Goal: Task Accomplishment & Management: Use online tool/utility

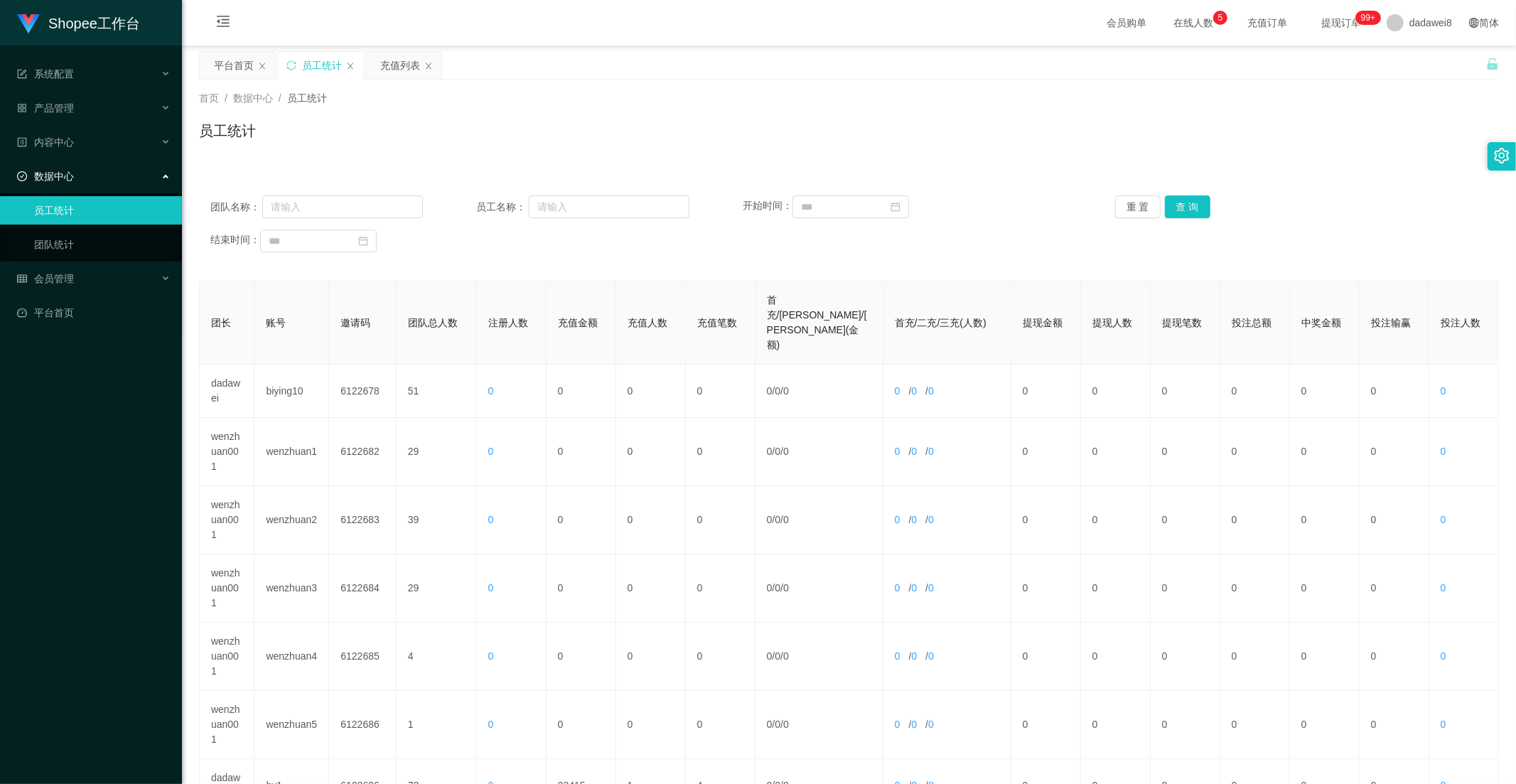
scroll to position [273, 0]
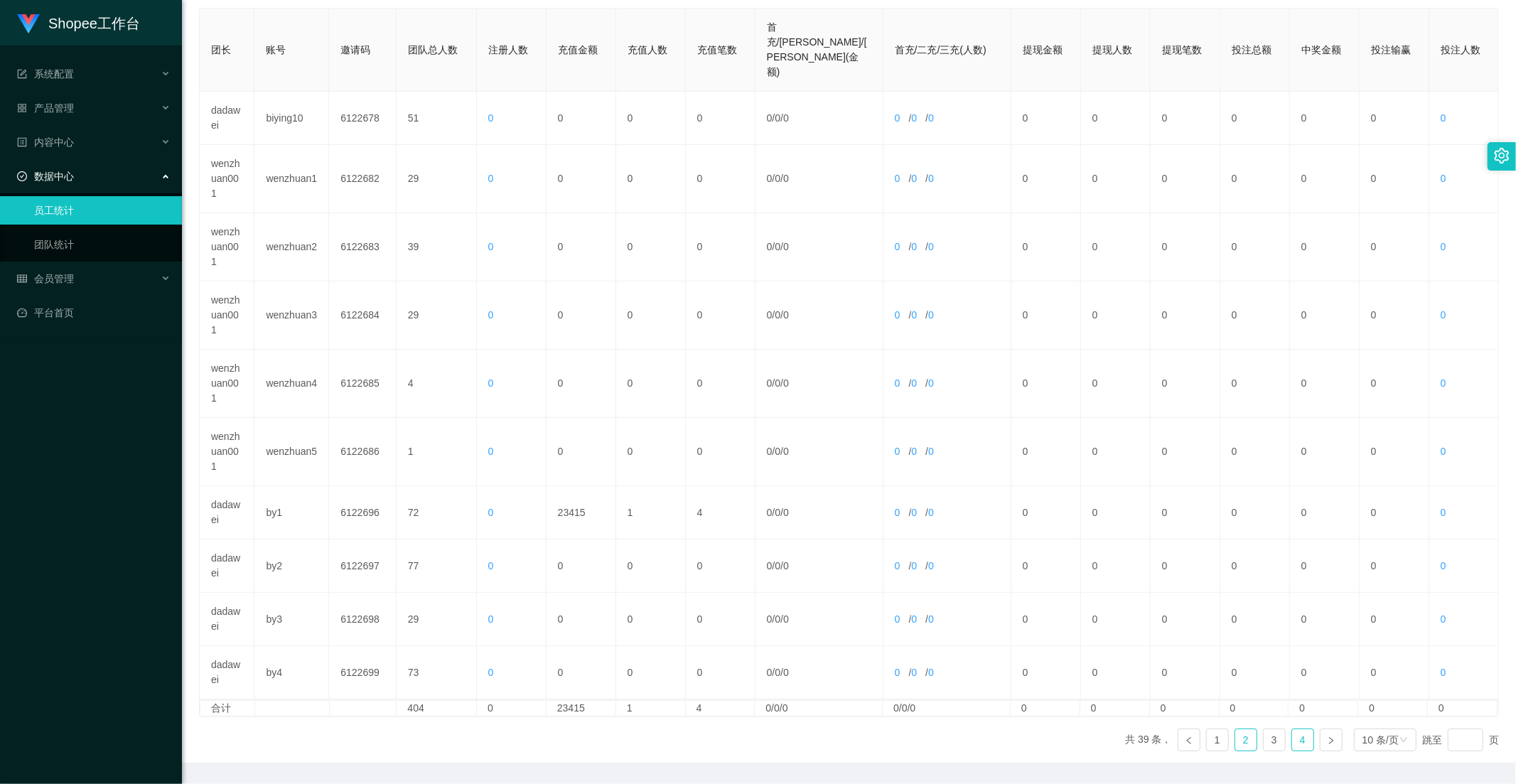
click at [1293, 729] on link "4" at bounding box center [1303, 739] width 21 height 21
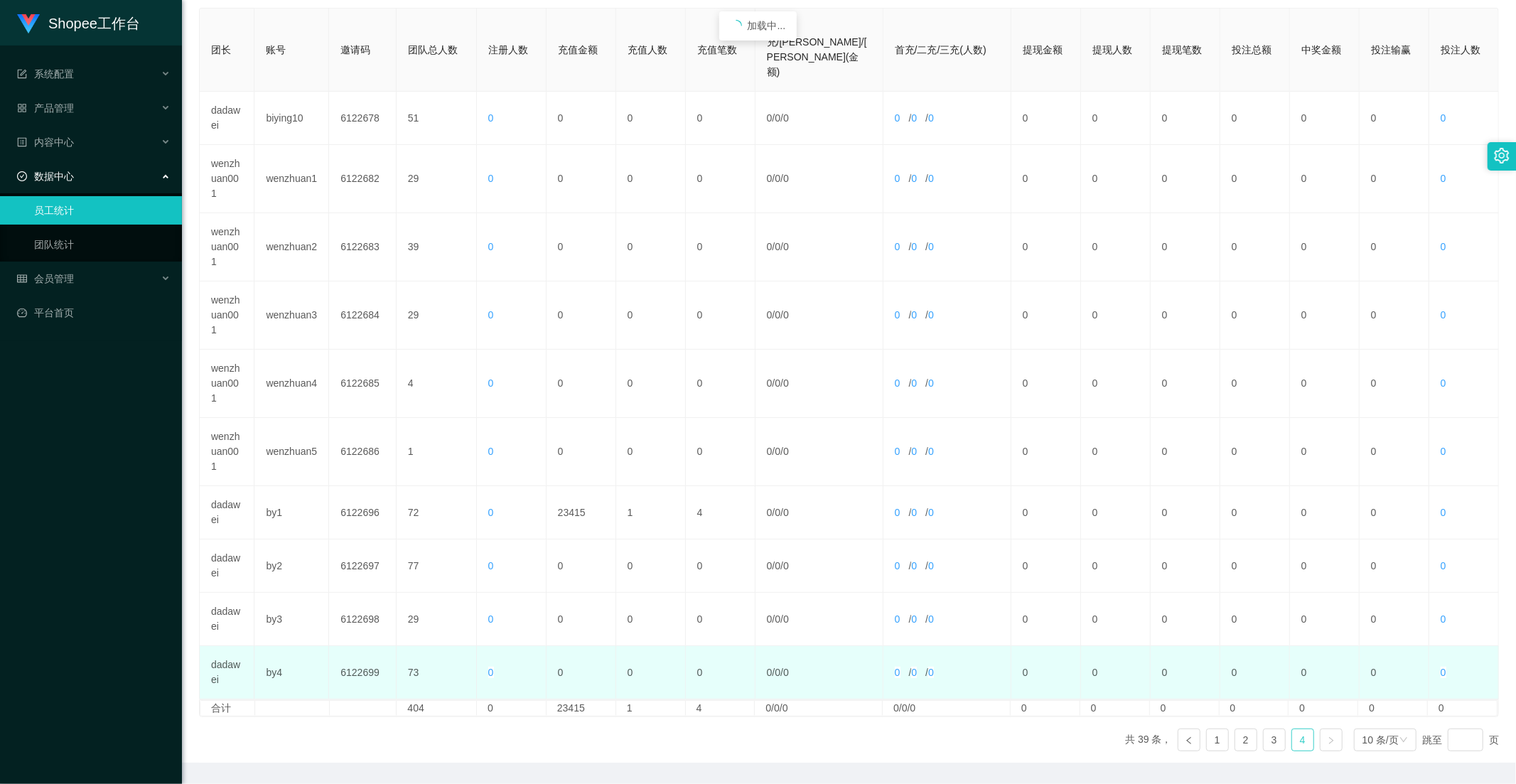
scroll to position [145, 0]
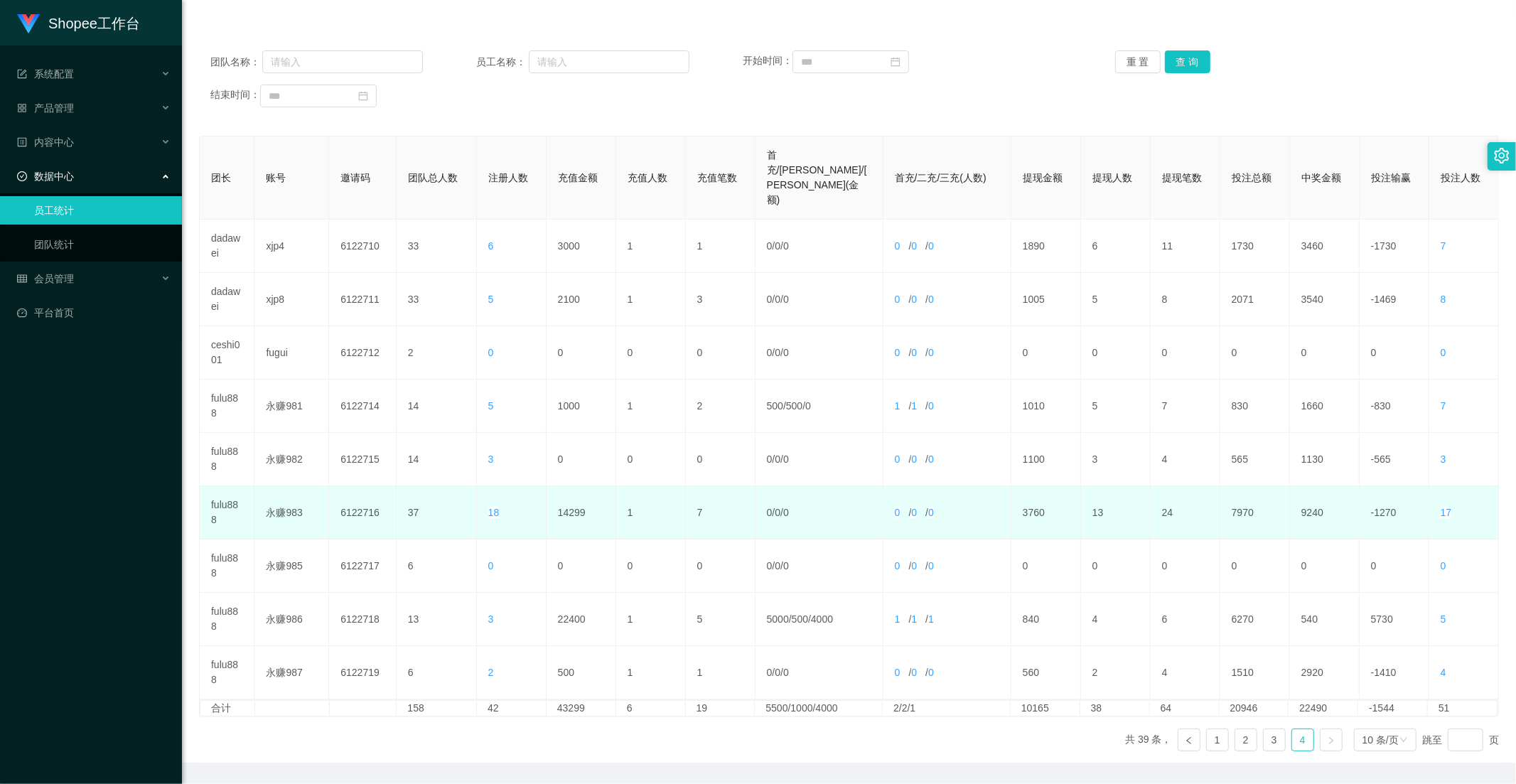
click at [565, 486] on td "14299" at bounding box center [581, 513] width 69 height 53
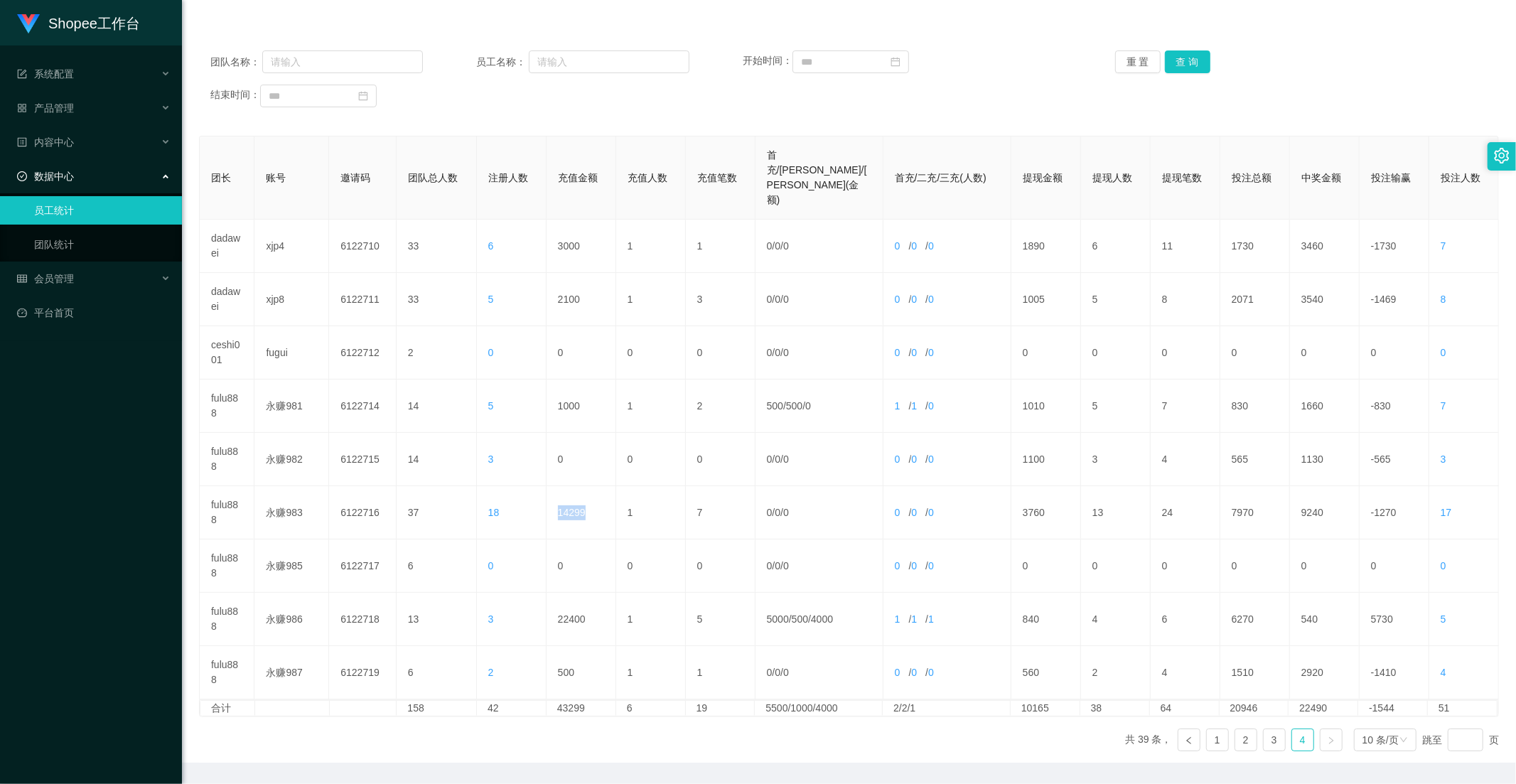
copy td "14299"
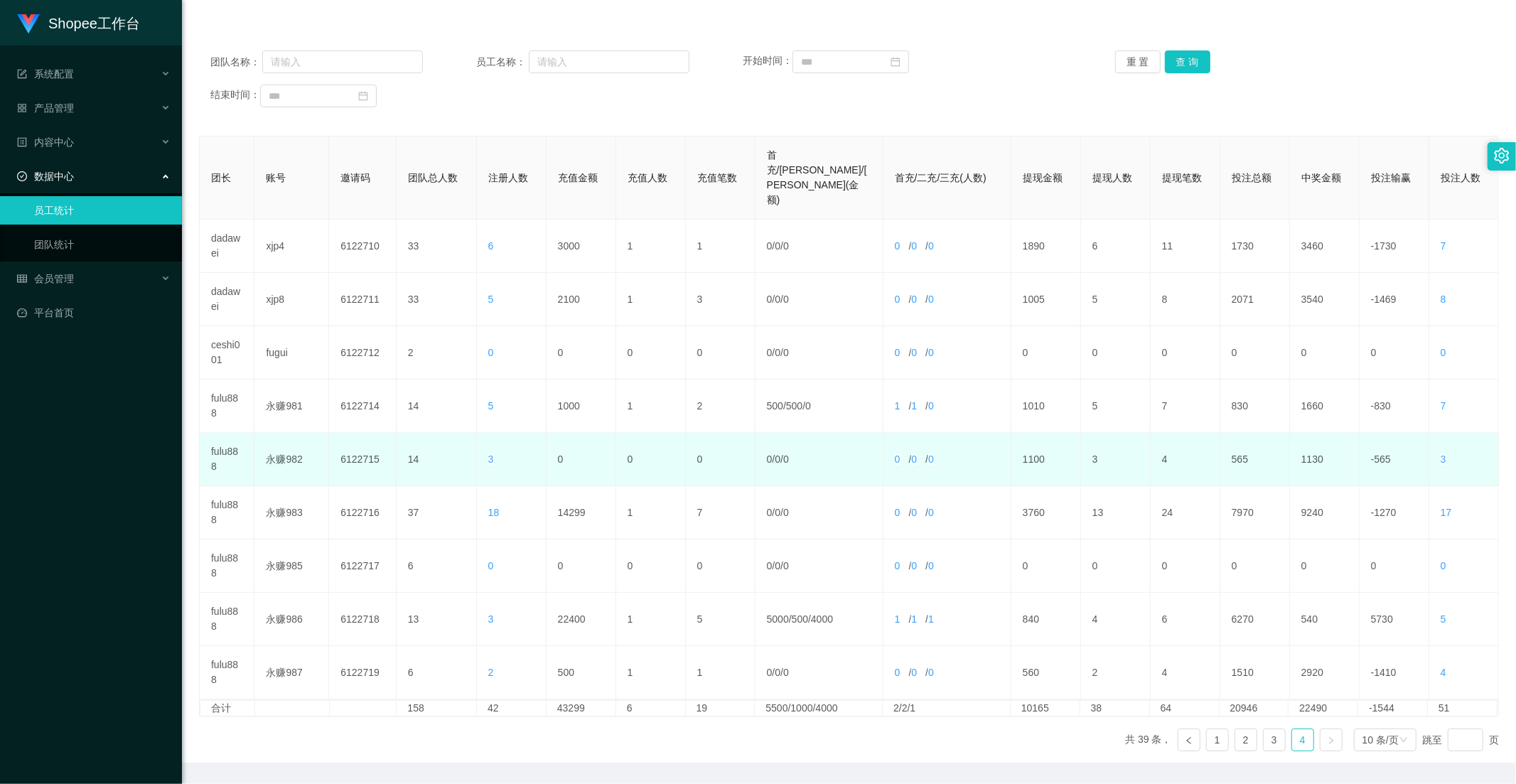
click at [654, 433] on td "0" at bounding box center [651, 459] width 69 height 53
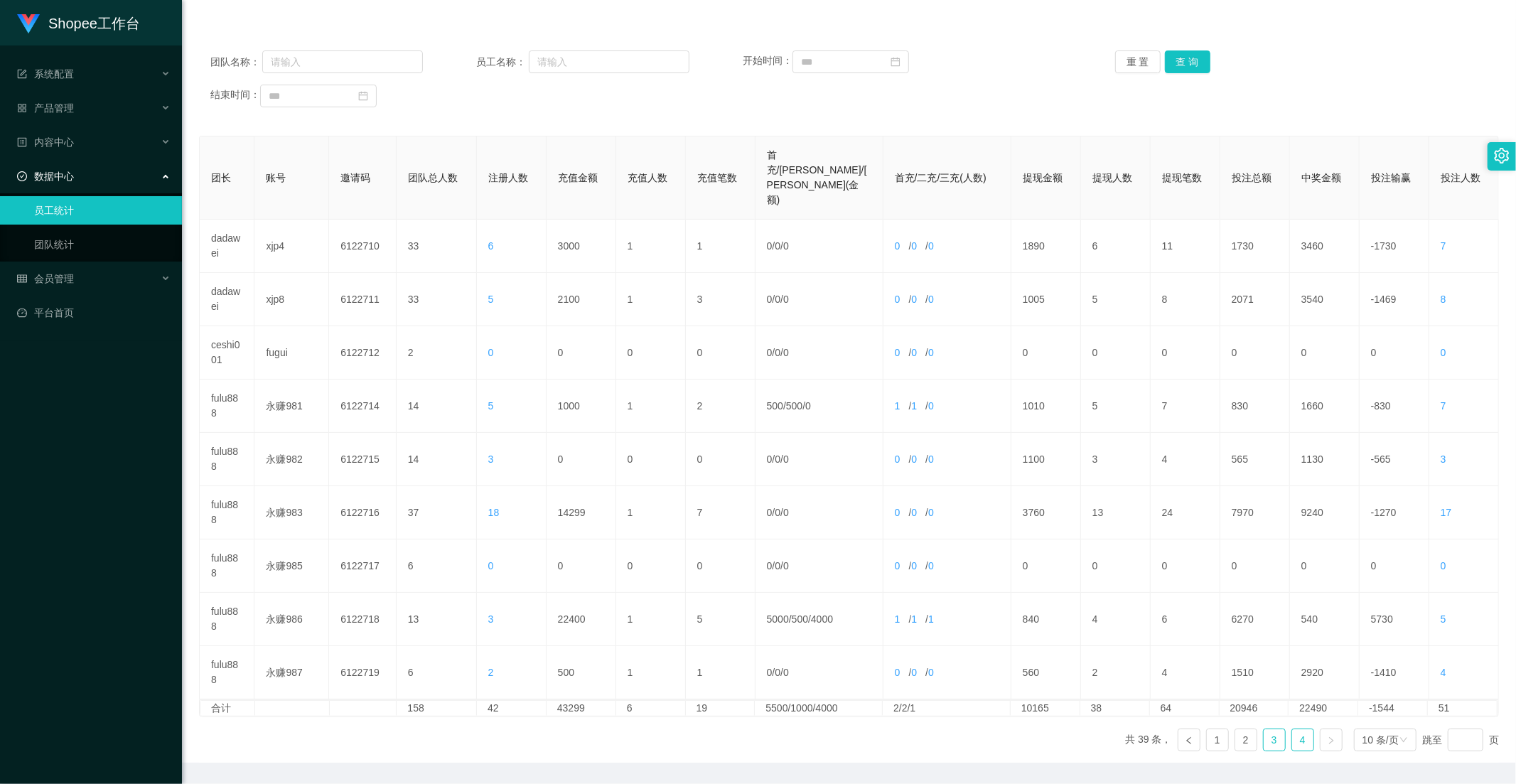
click at [1268, 729] on link "3" at bounding box center [1274, 739] width 21 height 21
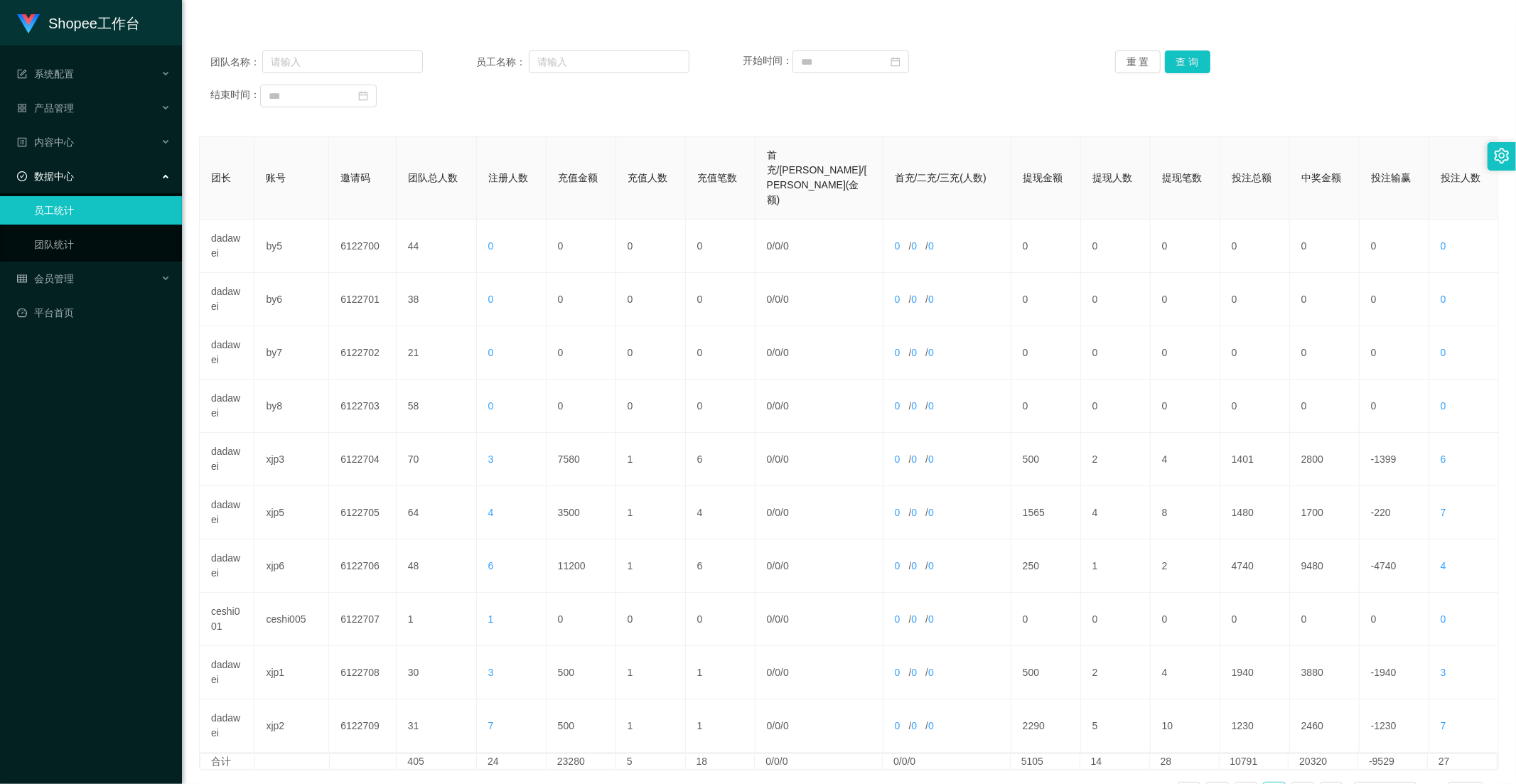
scroll to position [0, 0]
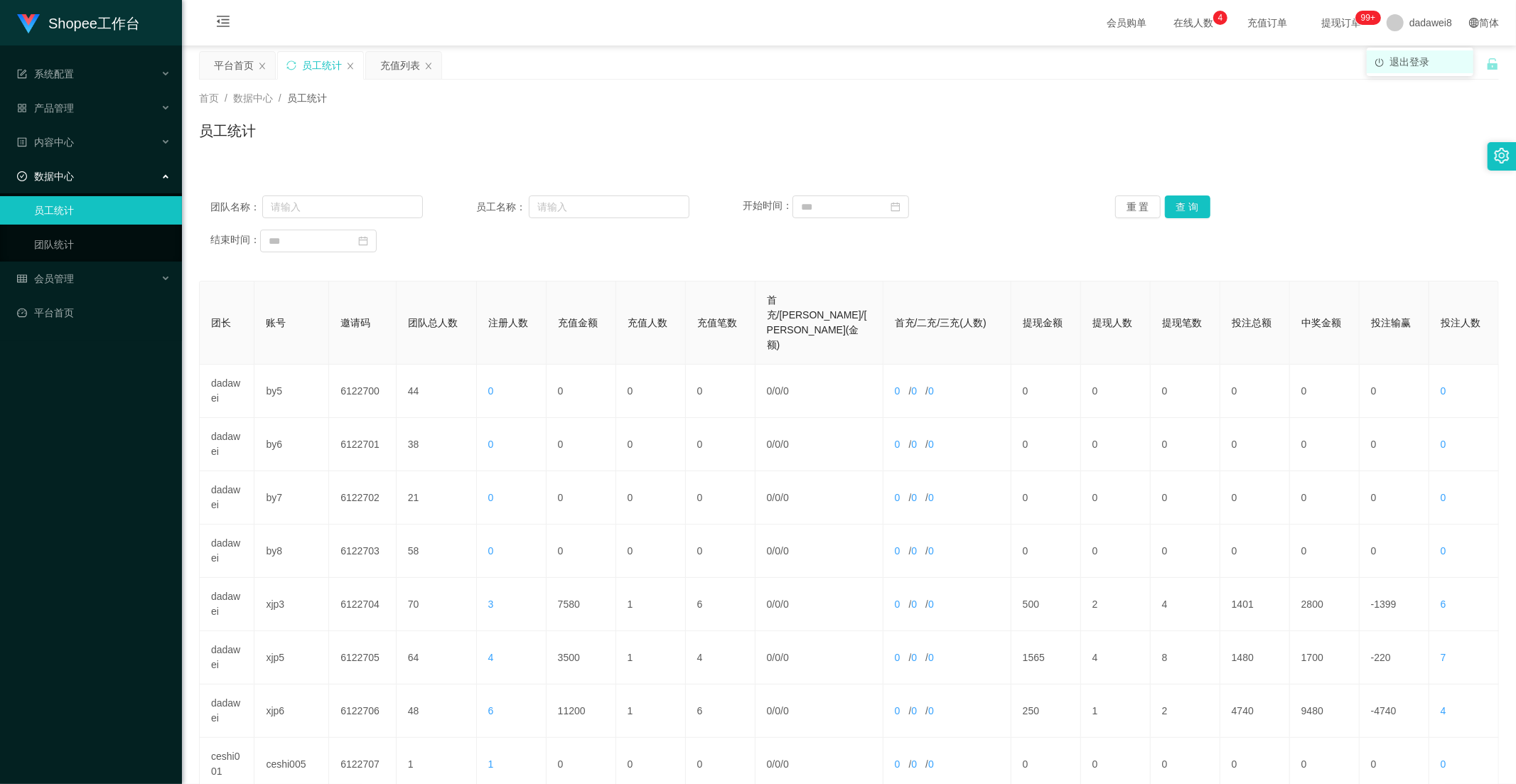
click at [1401, 69] on li "退出登录" at bounding box center [1420, 62] width 107 height 23
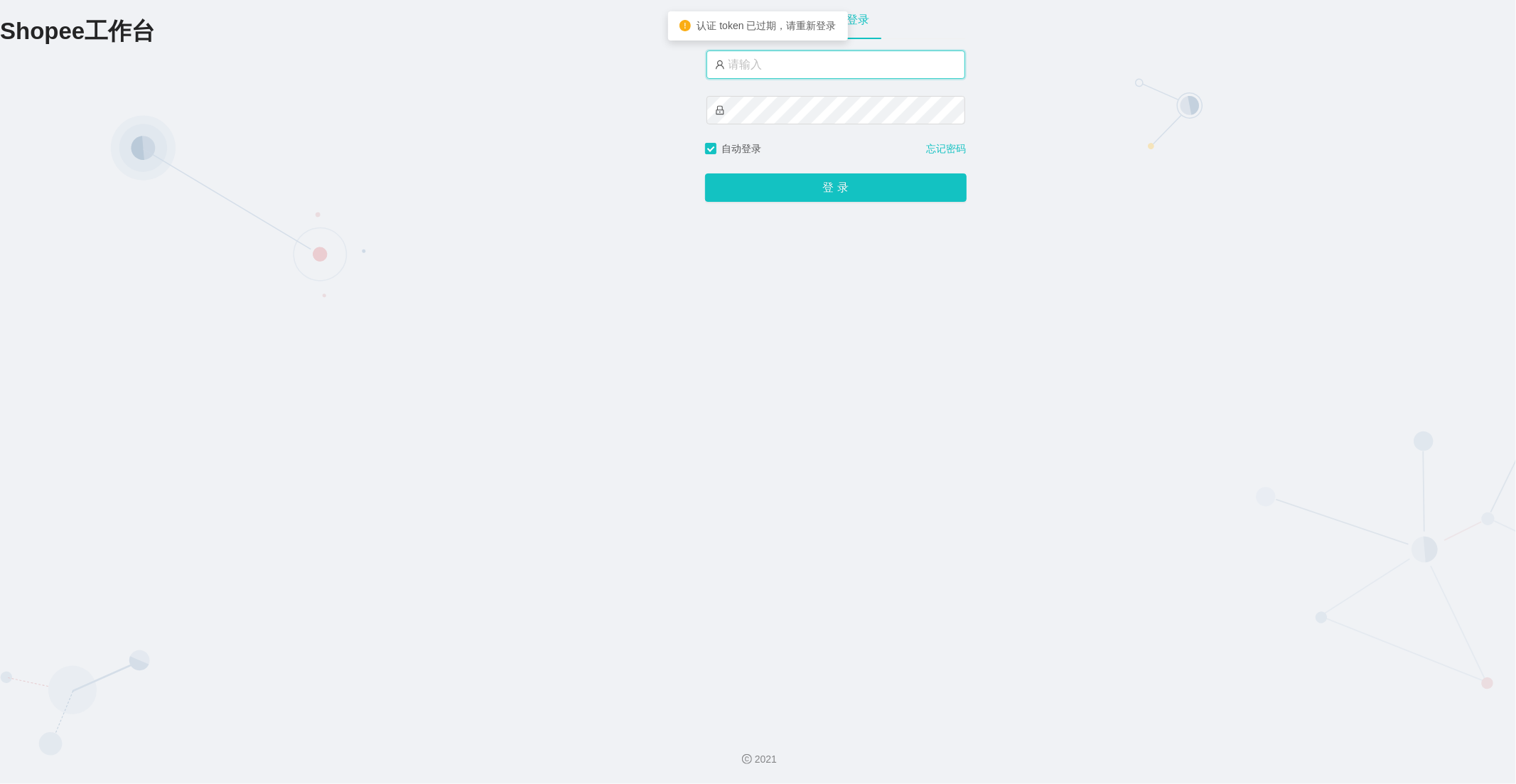
type input "dadawei8"
